Goal: Complete application form

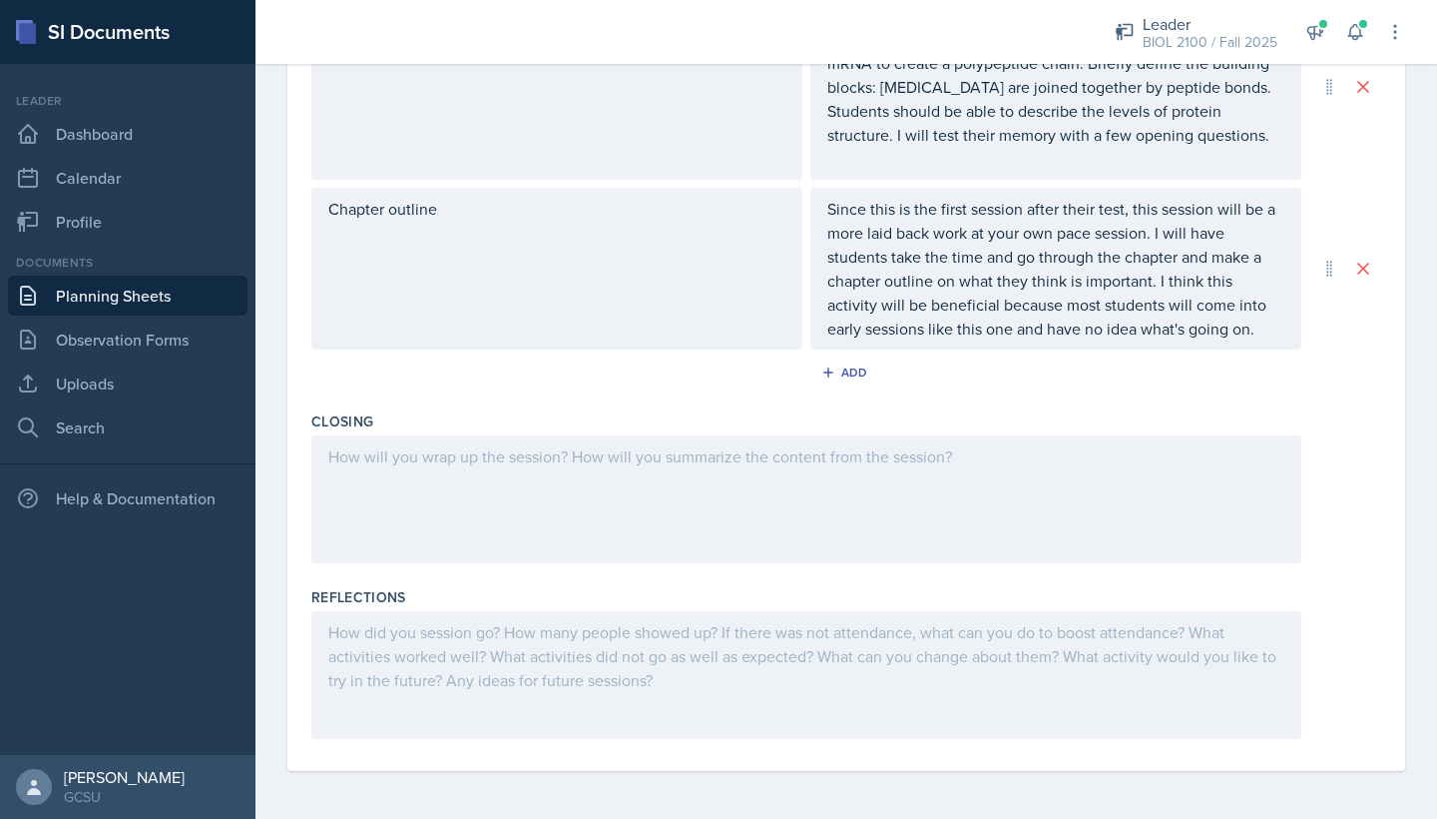
scroll to position [765, 0]
click at [582, 472] on div at bounding box center [806, 499] width 990 height 128
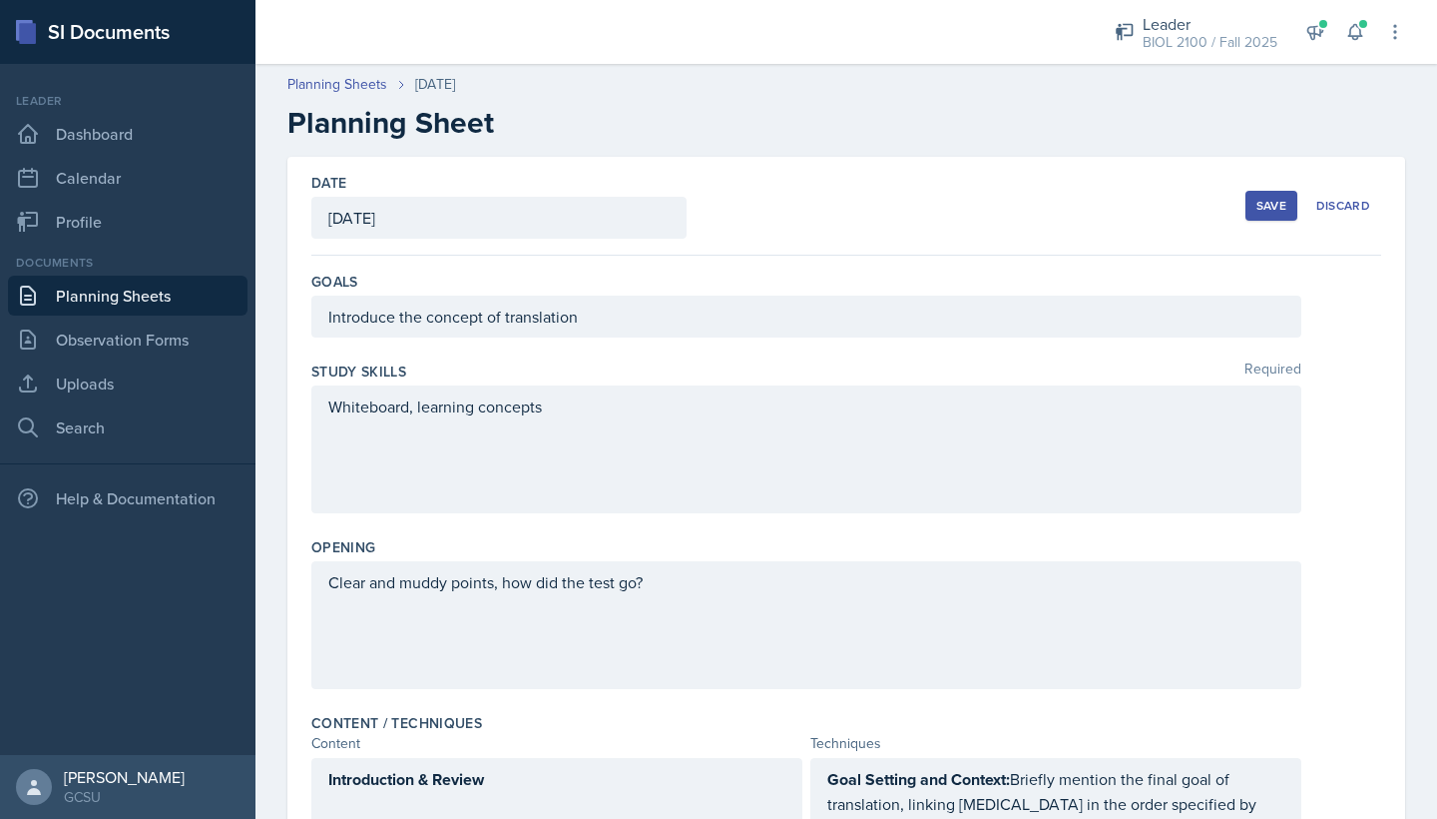
scroll to position [-1, 0]
click at [1255, 211] on button "Save" at bounding box center [1272, 206] width 52 height 30
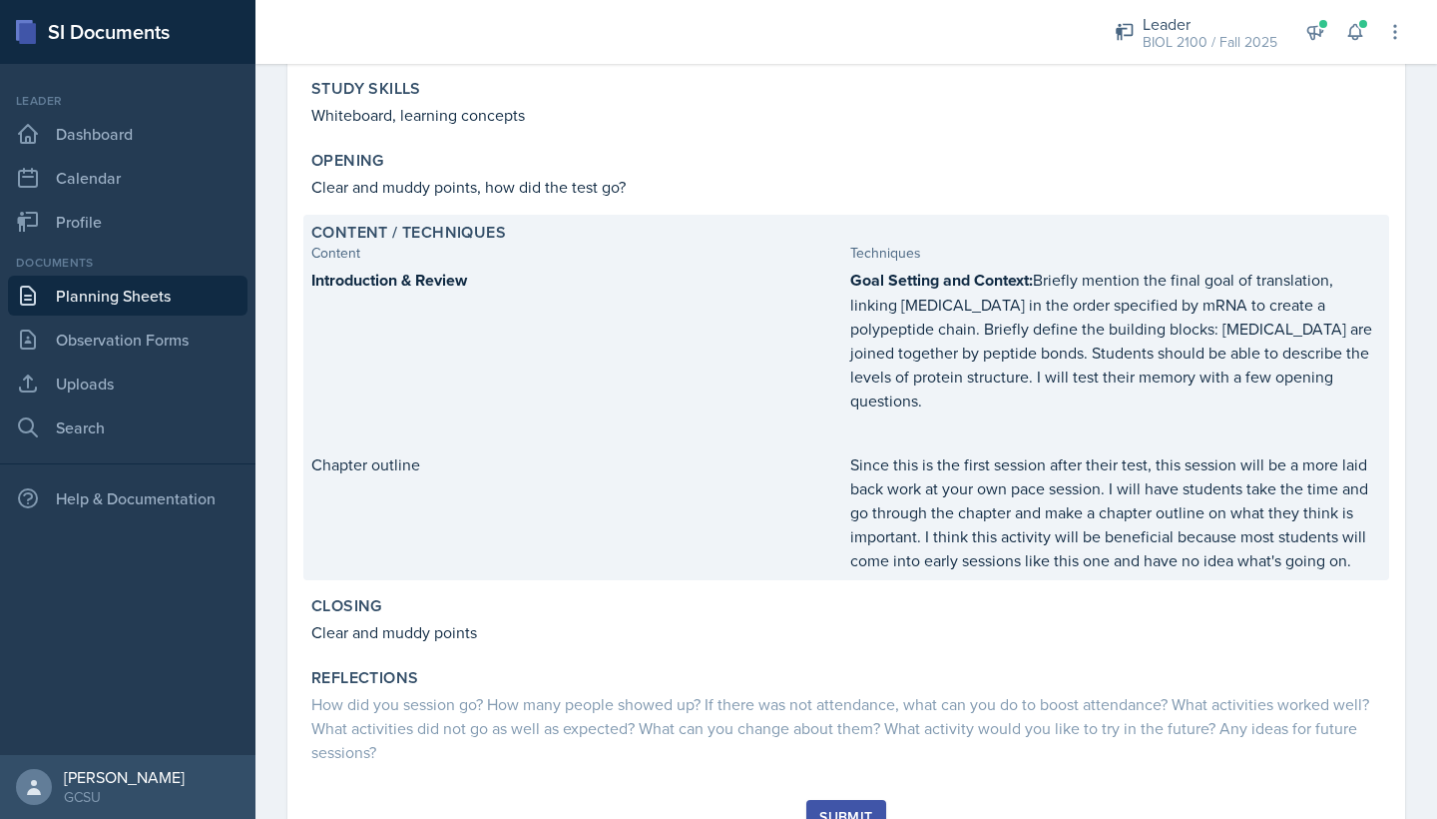
scroll to position [245, 0]
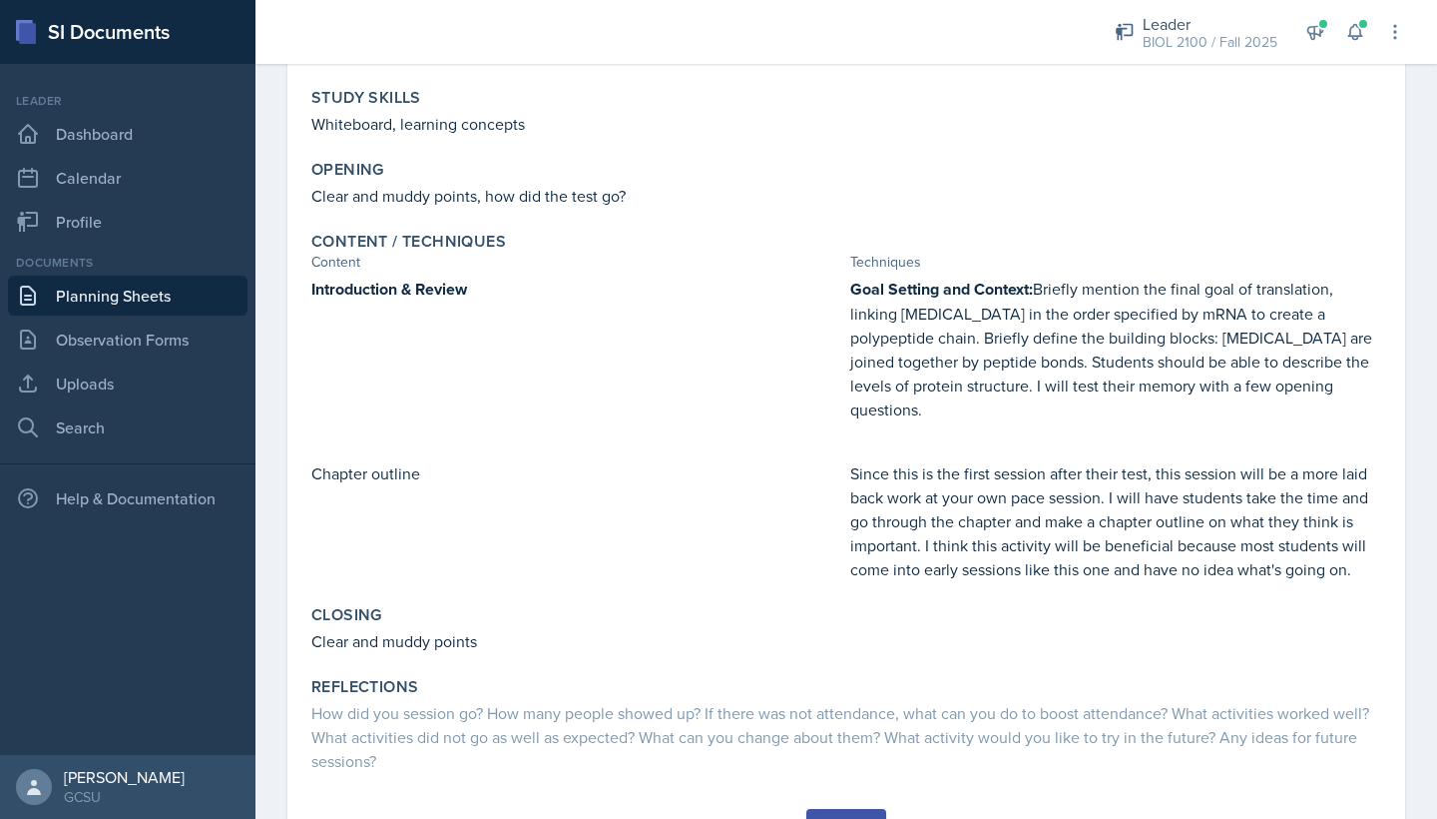
click at [838, 818] on div "Submit" at bounding box center [846, 826] width 53 height 16
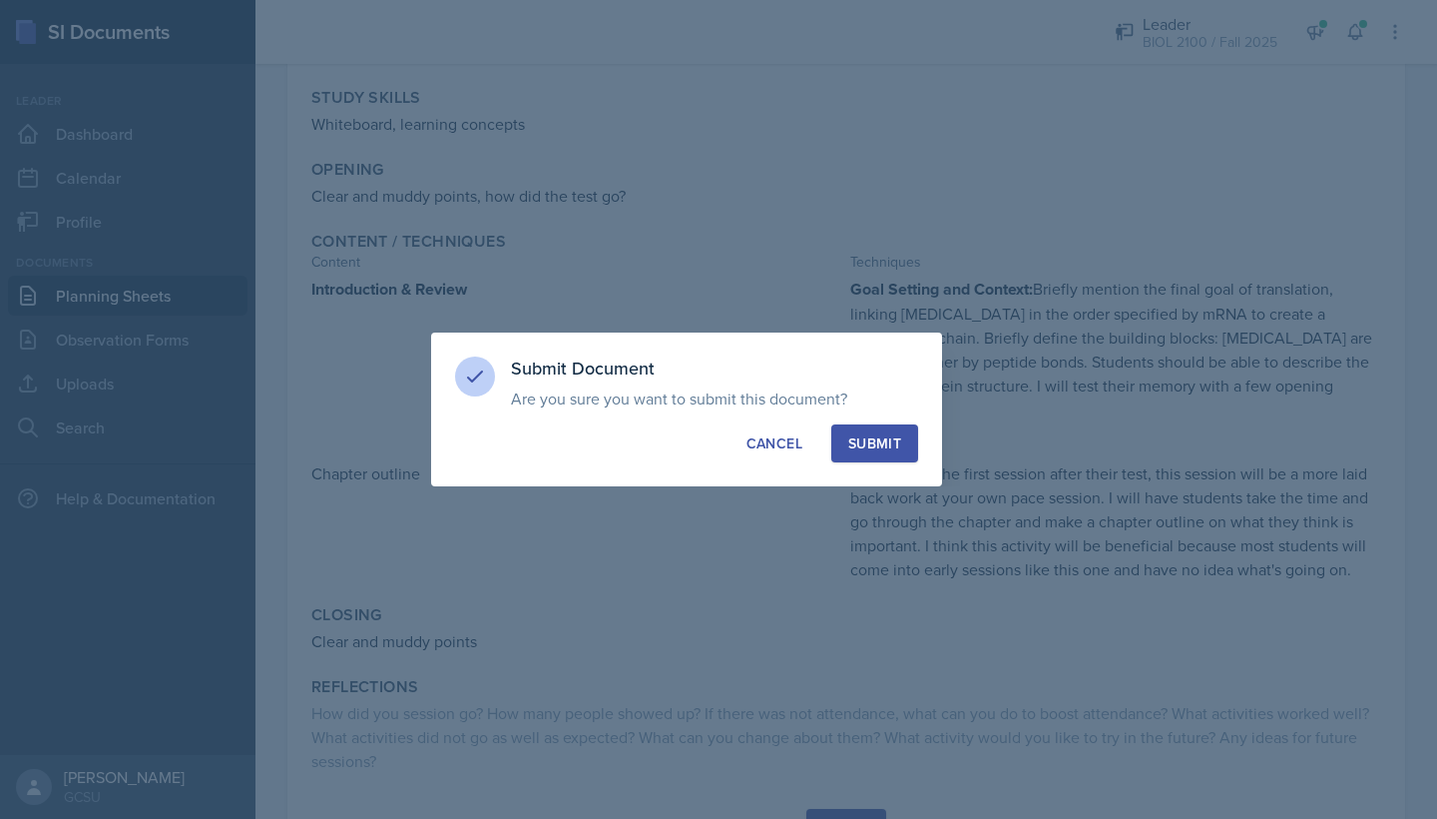
click at [875, 431] on button "Submit" at bounding box center [875, 443] width 87 height 38
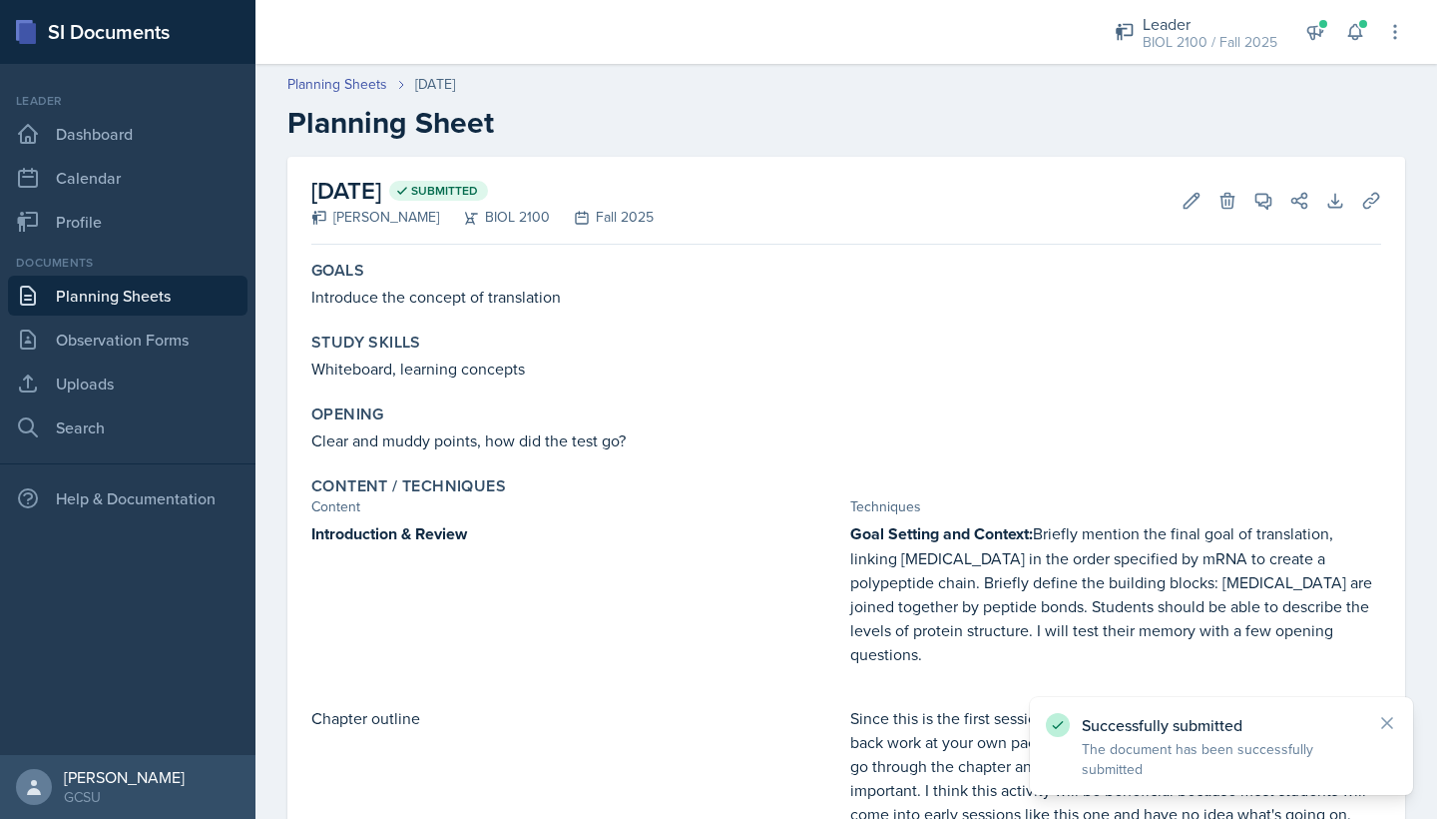
scroll to position [0, 0]
click at [174, 340] on link "Observation Forms" at bounding box center [128, 339] width 240 height 40
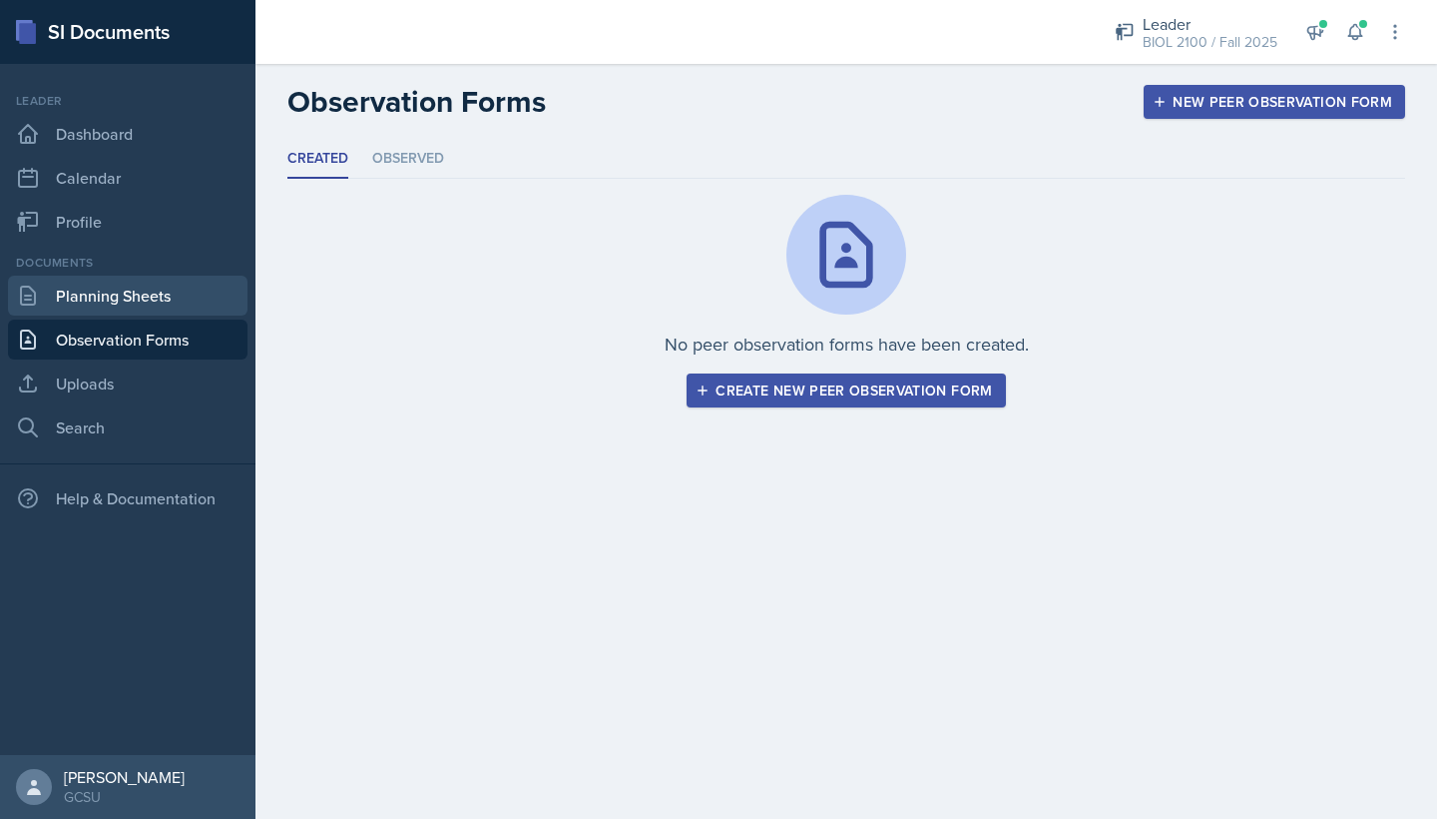
click at [111, 286] on link "Planning Sheets" at bounding box center [128, 296] width 240 height 40
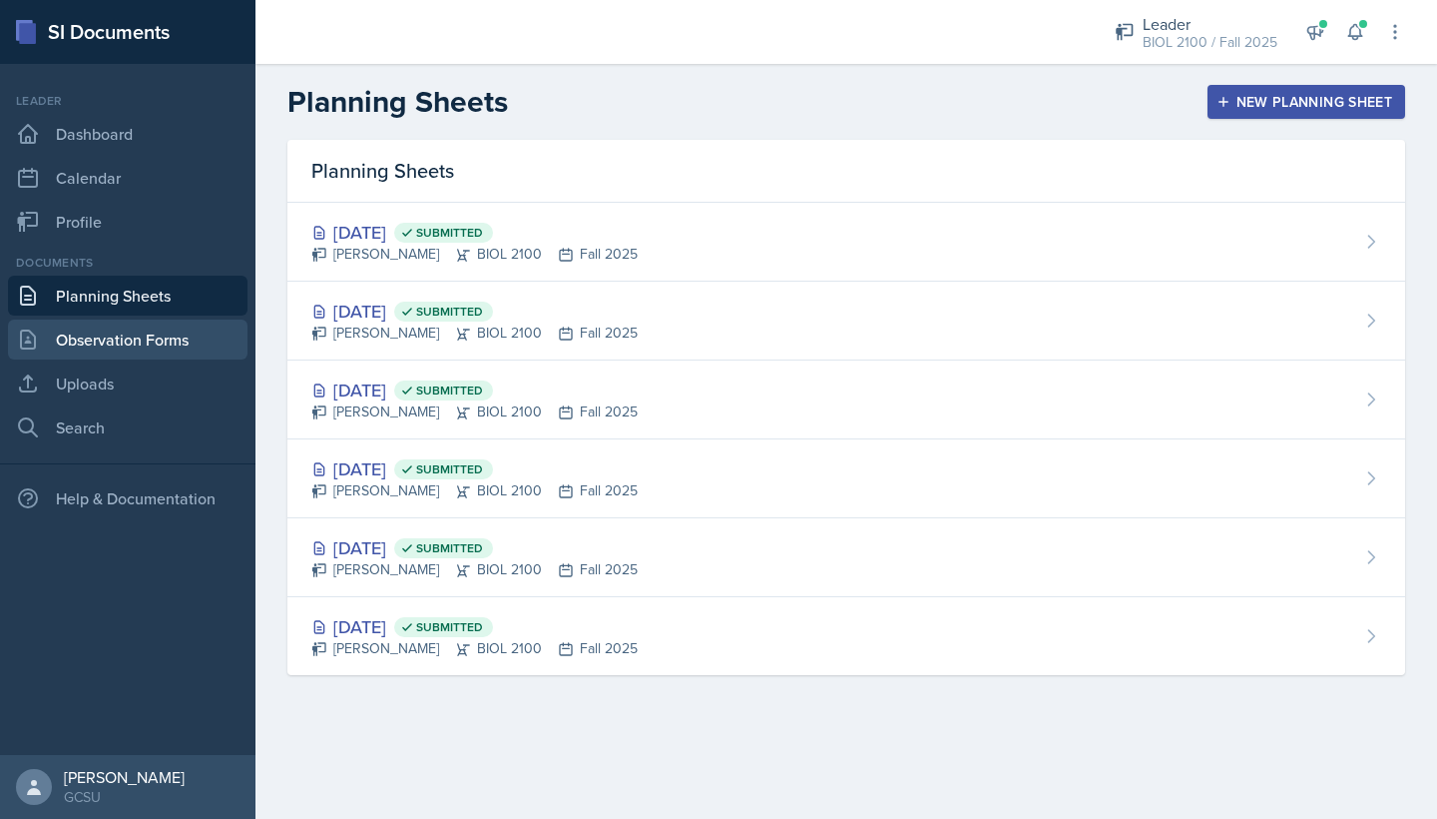
click at [106, 349] on link "Observation Forms" at bounding box center [128, 339] width 240 height 40
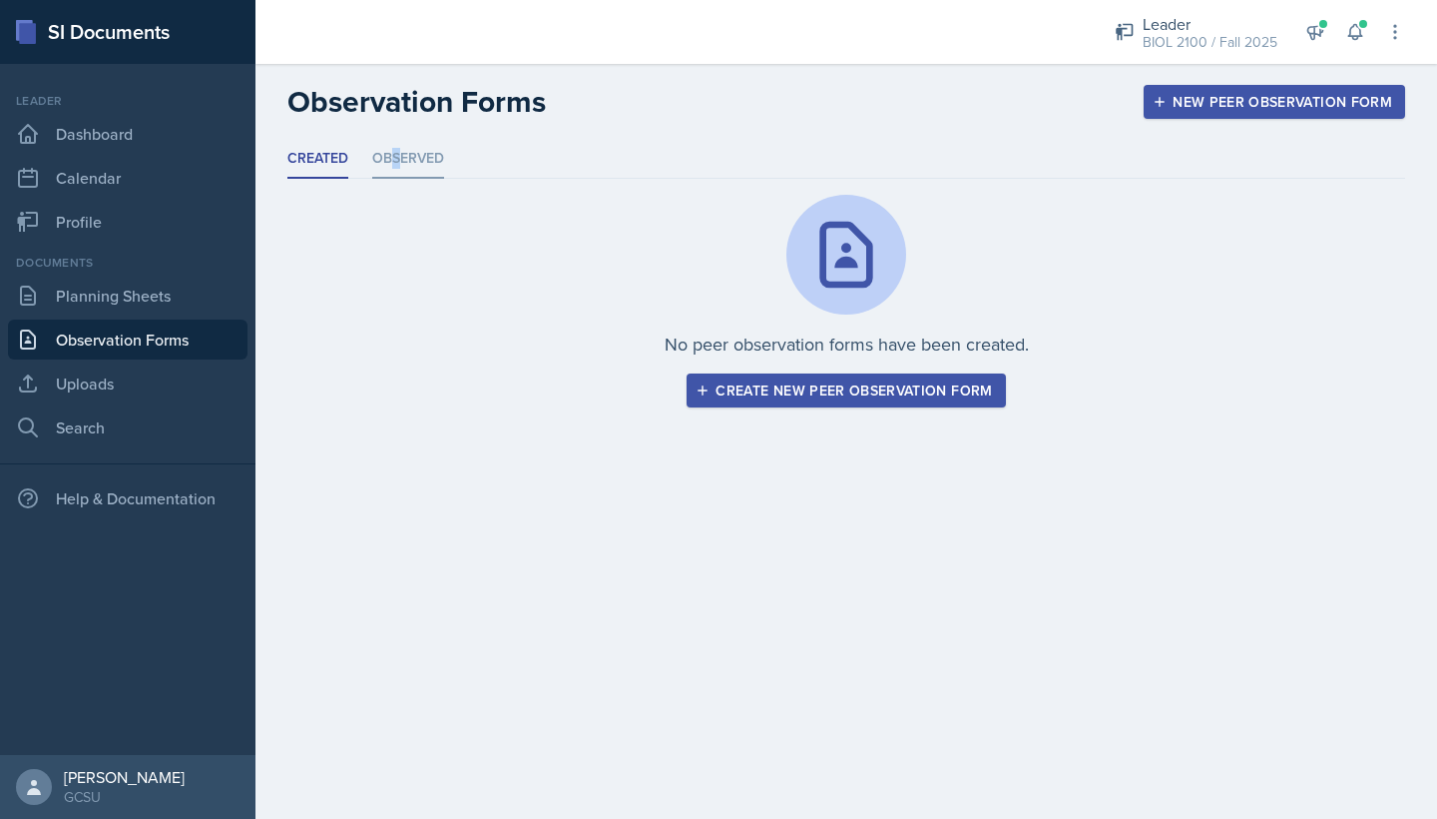
click at [395, 161] on li "Observed" at bounding box center [408, 159] width 72 height 39
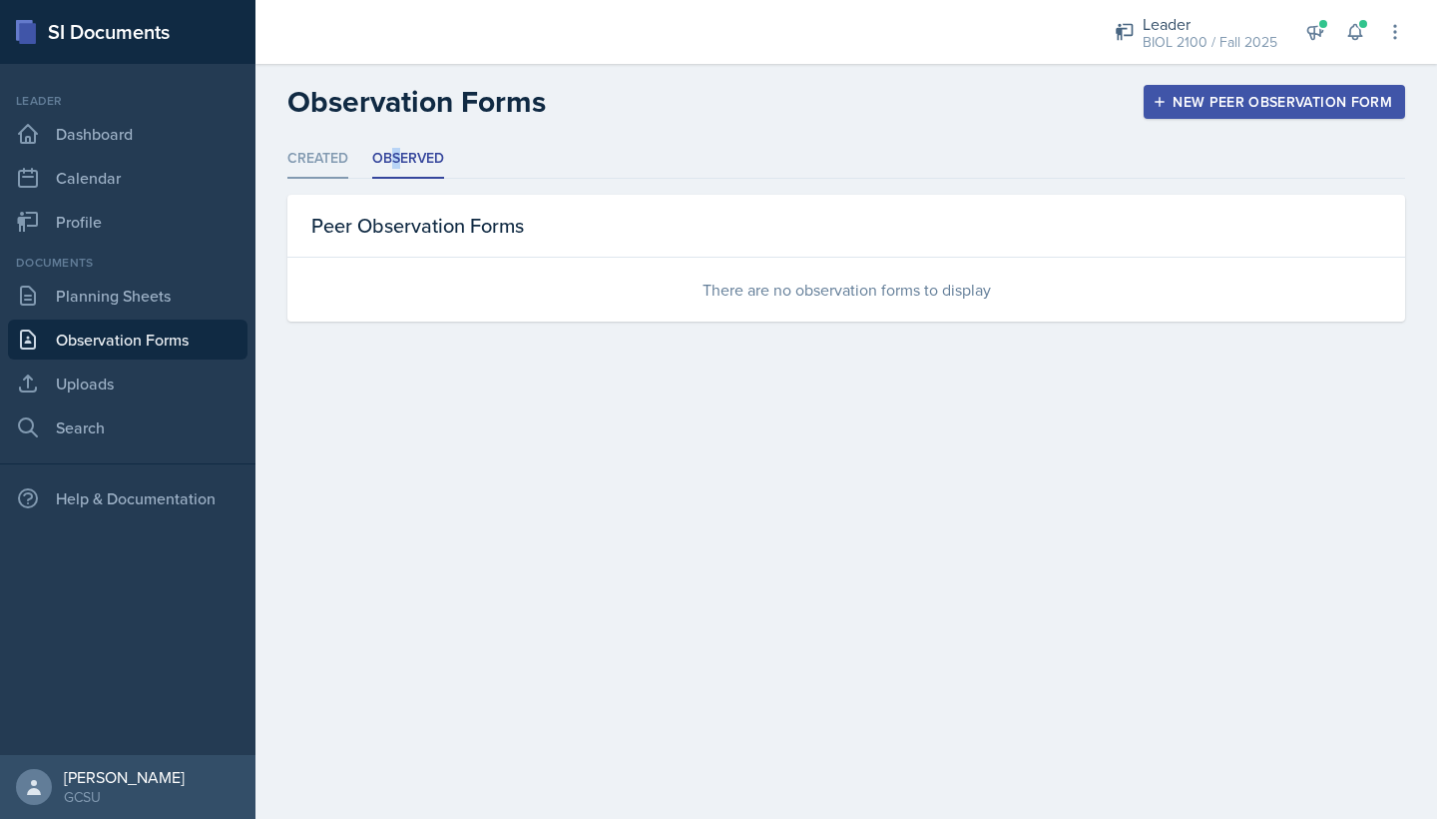
click at [340, 159] on li "Created" at bounding box center [317, 159] width 61 height 39
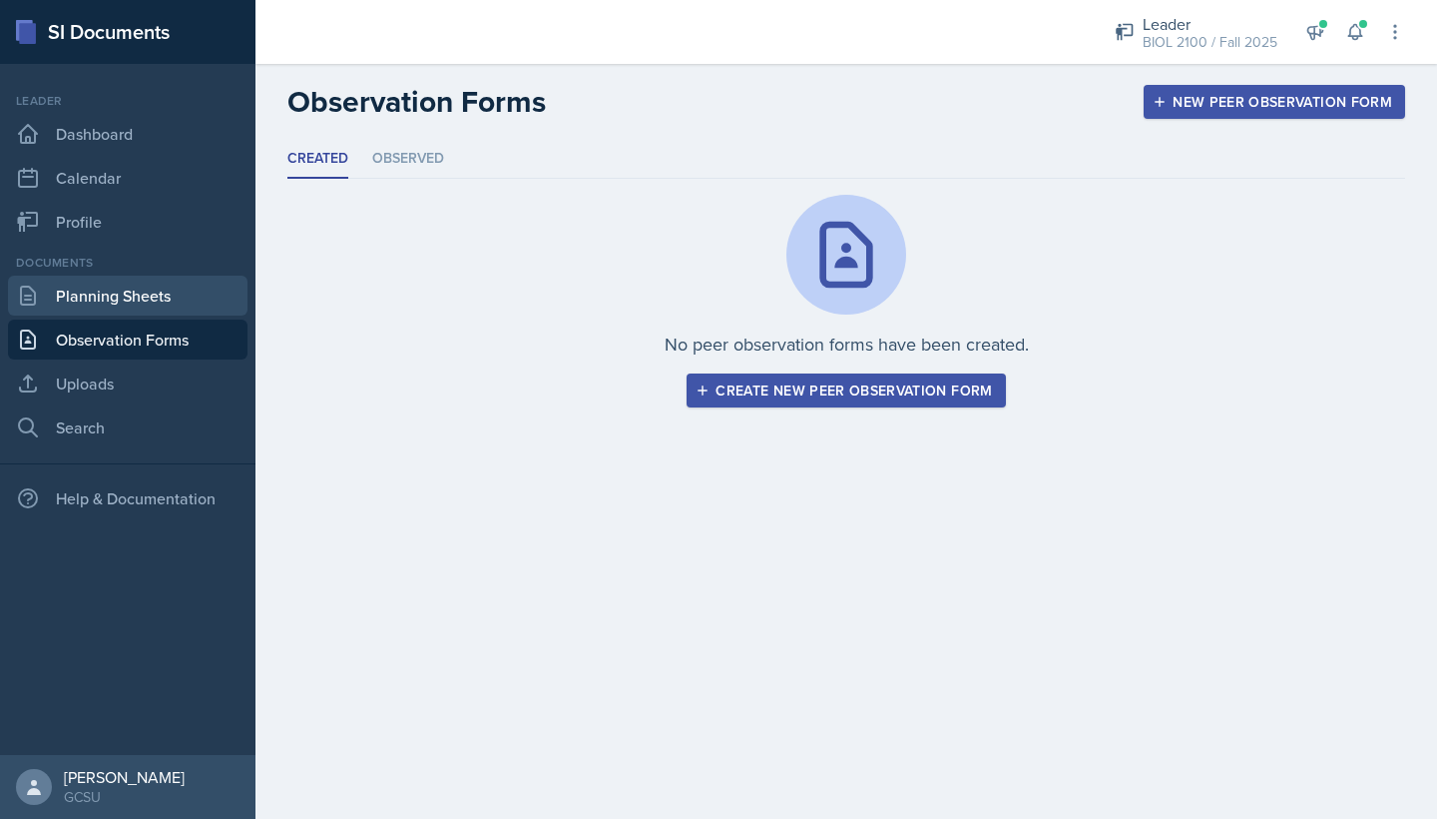
click at [137, 285] on link "Planning Sheets" at bounding box center [128, 296] width 240 height 40
